Goal: Task Accomplishment & Management: Use online tool/utility

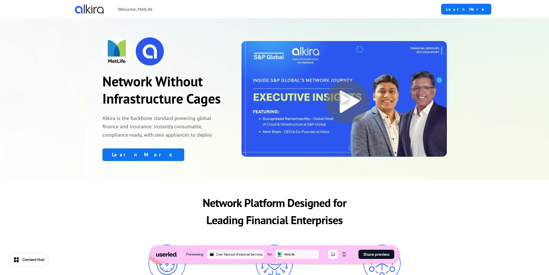
scroll to position [169, 0]
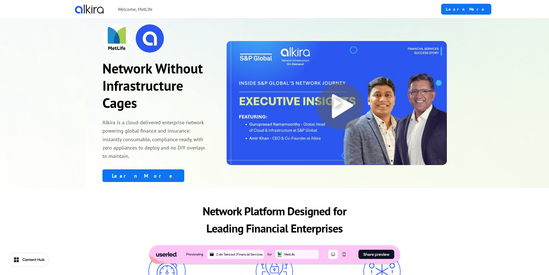
click at [280, 112] on div at bounding box center [336, 103] width 220 height 124
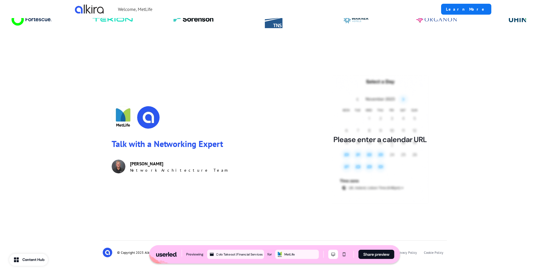
scroll to position [728, 0]
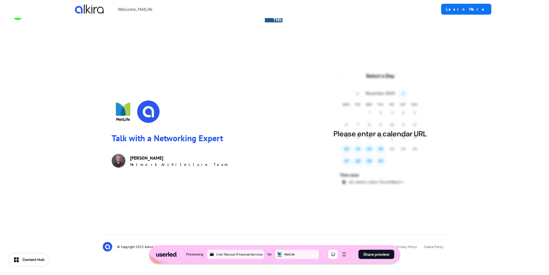
click at [385, 138] on div "Please enter a calendar URL" at bounding box center [380, 133] width 93 height 9
drag, startPoint x: 221, startPoint y: 141, endPoint x: 115, endPoint y: 141, distance: 106.5
click at [115, 141] on p "Talk with a Networking Expert" at bounding box center [193, 137] width 163 height 11
click at [101, 142] on div "Talk with a Networking Expert Ted Lambert Network Architecture Team Please ente…" at bounding box center [274, 133] width 379 height 183
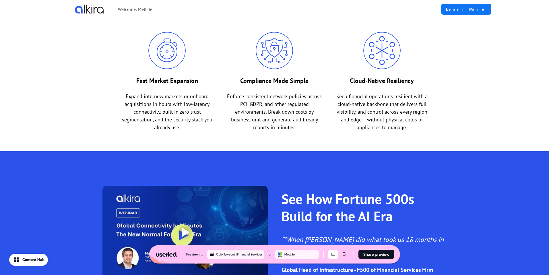
scroll to position [0, 0]
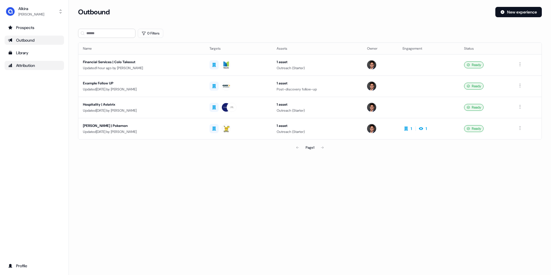
click at [34, 65] on div "Attribution" at bounding box center [34, 66] width 53 height 6
click at [28, 55] on div "Library" at bounding box center [34, 53] width 53 height 6
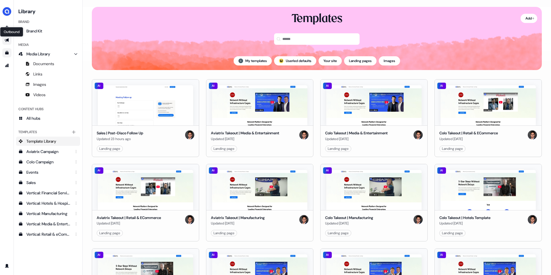
click at [6, 38] on icon "Go to outbound experience" at bounding box center [7, 40] width 5 height 5
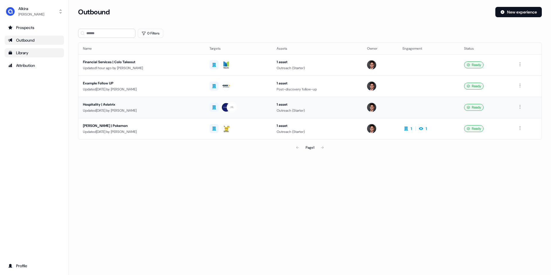
click at [88, 103] on div "Hospitality | Aviatrix" at bounding box center [141, 105] width 117 height 6
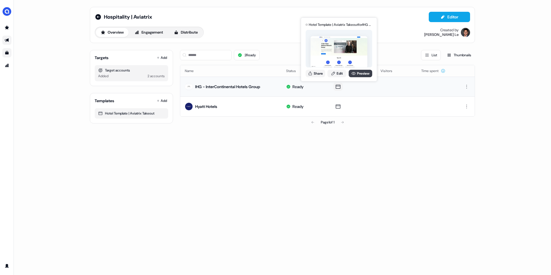
click at [360, 71] on link "Preview" at bounding box center [361, 73] width 24 height 7
click at [340, 75] on link "Edit" at bounding box center [337, 73] width 19 height 7
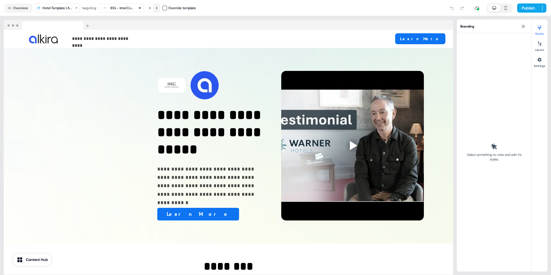
click at [158, 8] on icon at bounding box center [156, 7] width 3 height 3
click at [152, 8] on icon at bounding box center [149, 7] width 3 height 3
click at [148, 9] on button at bounding box center [149, 7] width 7 height 9
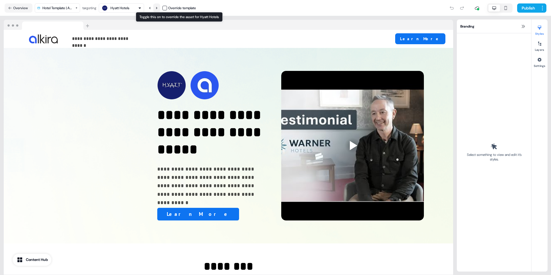
click at [160, 9] on button at bounding box center [156, 7] width 7 height 9
